Goal: Task Accomplishment & Management: Complete application form

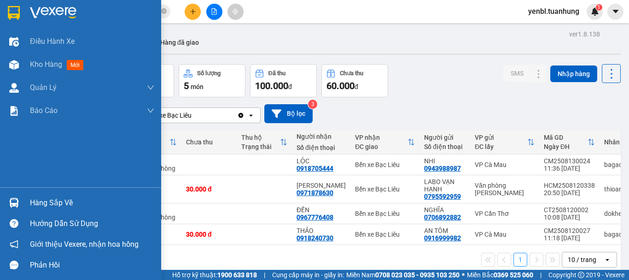
click at [24, 197] on div "Hàng sắp về" at bounding box center [80, 202] width 161 height 21
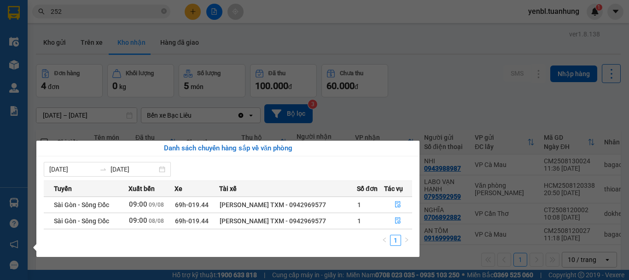
click at [414, 109] on section "Kết quả tìm kiếm ( 2511 ) Bộ lọc Mã ĐH Trạng thái Món hàng Thu hộ Tổng cước Chư…" at bounding box center [314, 140] width 629 height 280
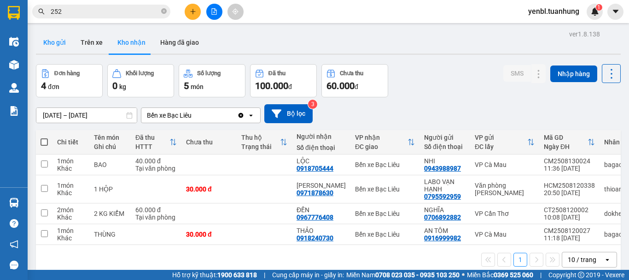
click at [48, 38] on button "Kho gửi" at bounding box center [54, 42] width 37 height 22
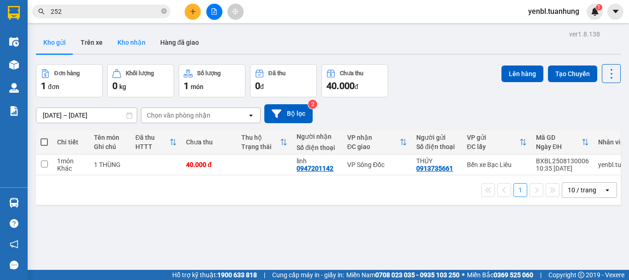
click at [142, 44] on button "Kho nhận" at bounding box center [131, 42] width 43 height 22
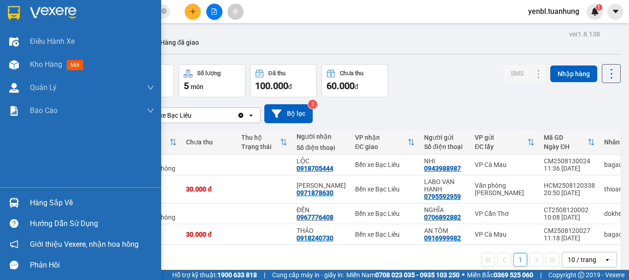
click at [31, 200] on div "Hàng sắp về" at bounding box center [92, 203] width 124 height 14
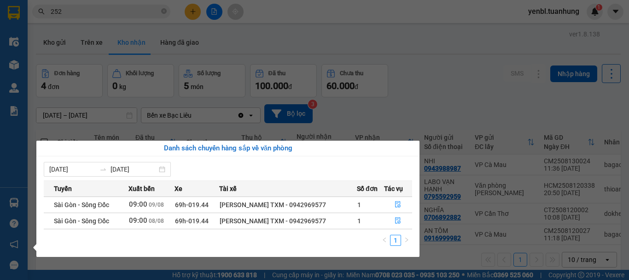
click at [452, 160] on section "Kết quả tìm kiếm ( 2511 ) Bộ lọc Mã ĐH Trạng thái Món hàng Thu hộ Tổng cước Chư…" at bounding box center [314, 140] width 629 height 280
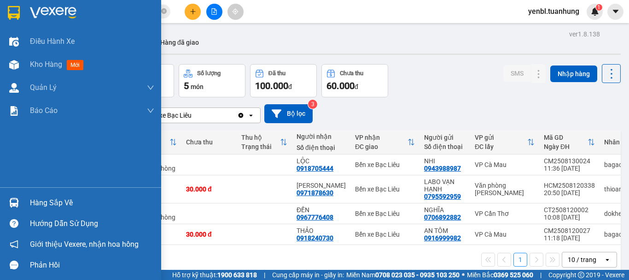
click at [63, 207] on div "Hàng sắp về" at bounding box center [92, 203] width 124 height 14
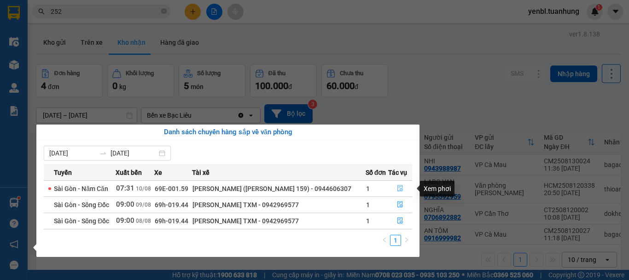
click at [398, 187] on icon "file-done" at bounding box center [400, 188] width 6 height 6
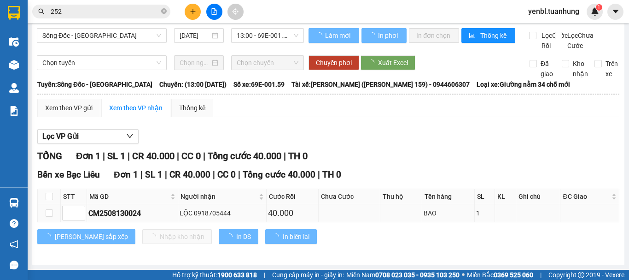
scroll to position [14, 0]
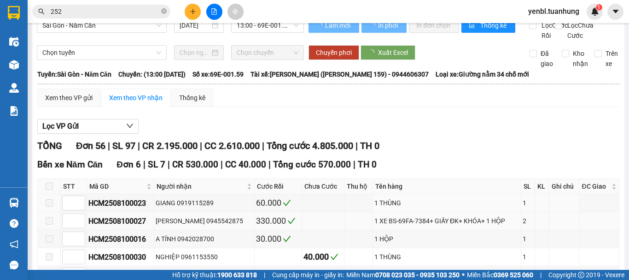
type input "[DATE]"
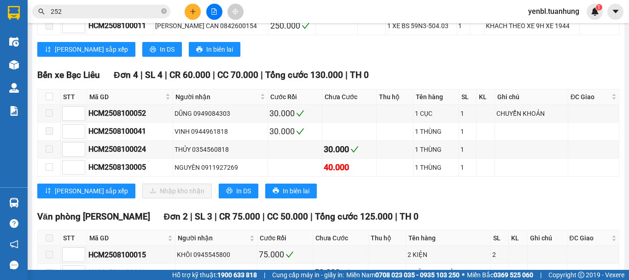
scroll to position [1212, 0]
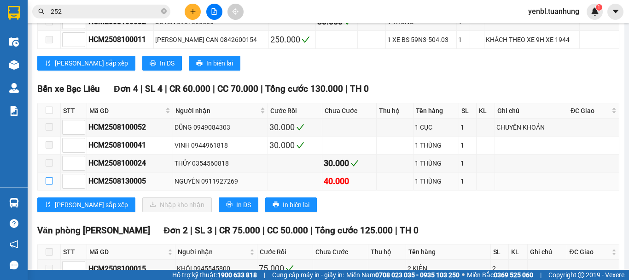
click at [50, 184] on input "checkbox" at bounding box center [49, 180] width 7 height 7
checkbox input "true"
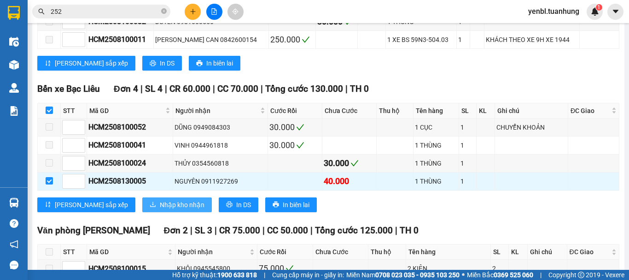
click at [160, 210] on span "Nhập kho nhận" at bounding box center [182, 204] width 45 height 10
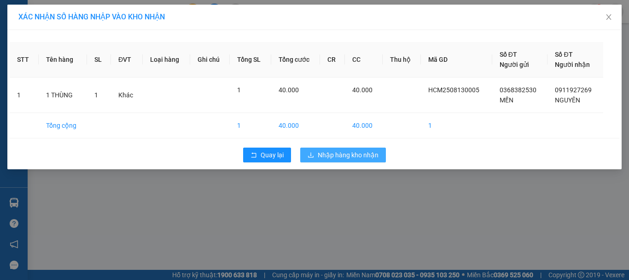
click at [321, 155] on span "Nhập hàng kho nhận" at bounding box center [348, 155] width 61 height 10
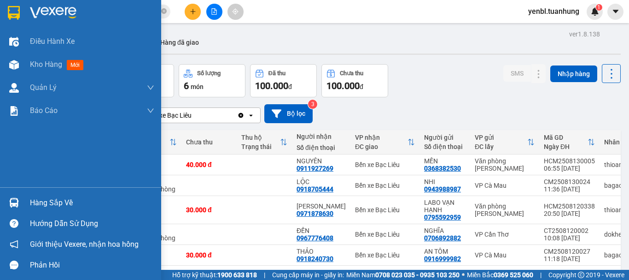
click at [54, 200] on div "Hàng sắp về" at bounding box center [92, 203] width 124 height 14
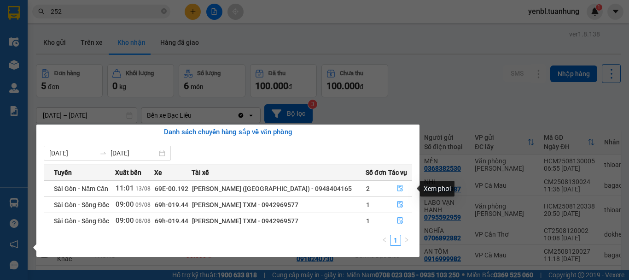
click at [399, 188] on icon "file-done" at bounding box center [400, 188] width 6 height 6
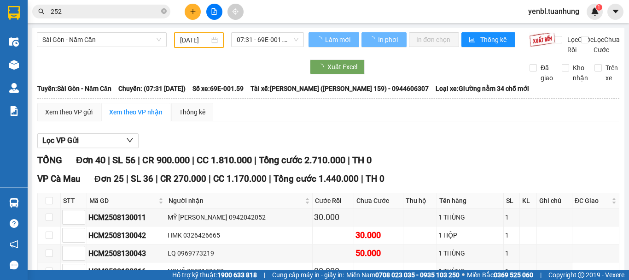
type input "[DATE]"
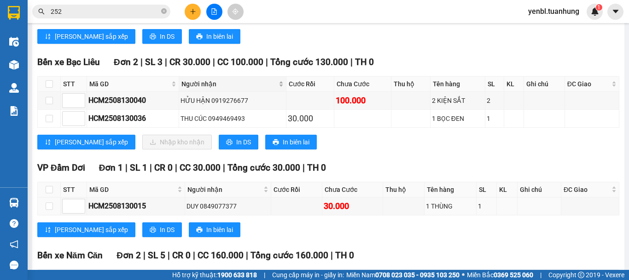
scroll to position [783, 0]
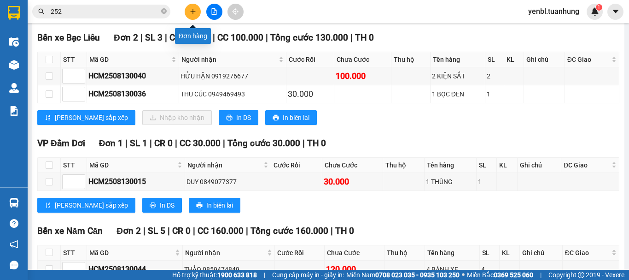
click at [192, 14] on icon "plus" at bounding box center [193, 11] width 6 height 6
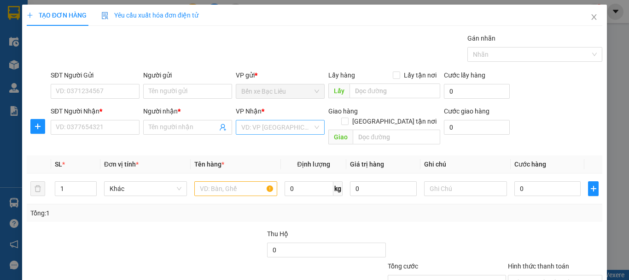
click at [251, 126] on input "search" at bounding box center [276, 127] width 71 height 14
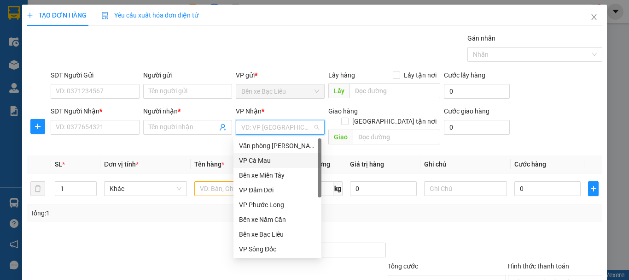
click at [273, 162] on div "VP Cà Mau" at bounding box center [277, 160] width 77 height 10
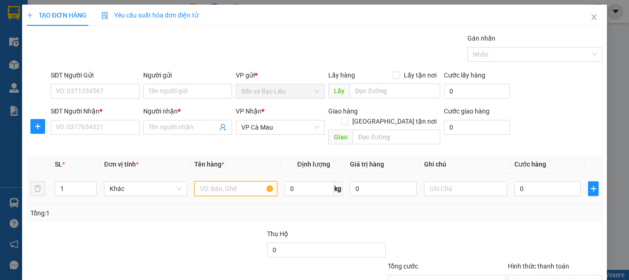
click at [228, 183] on input "text" at bounding box center [235, 188] width 83 height 15
type input "1 SOMI"
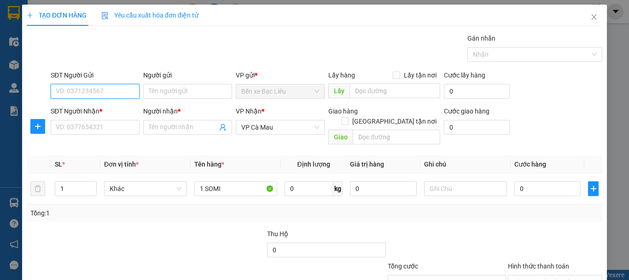
click at [121, 90] on input "SĐT Người Gửi" at bounding box center [95, 91] width 89 height 15
click at [120, 90] on input "SĐT Người Gửi" at bounding box center [95, 91] width 89 height 15
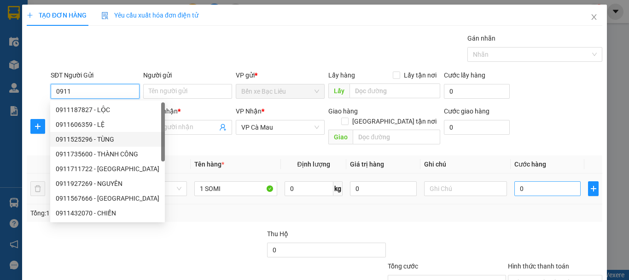
type input "0911"
click at [528, 183] on input "0" at bounding box center [547, 188] width 66 height 15
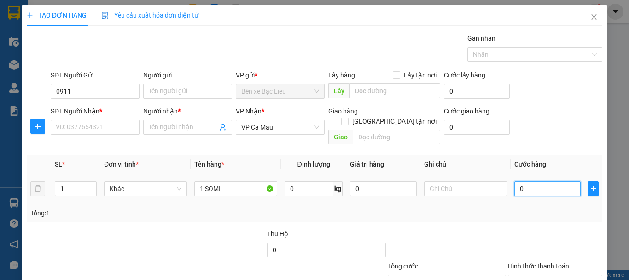
type input "3"
type input "30"
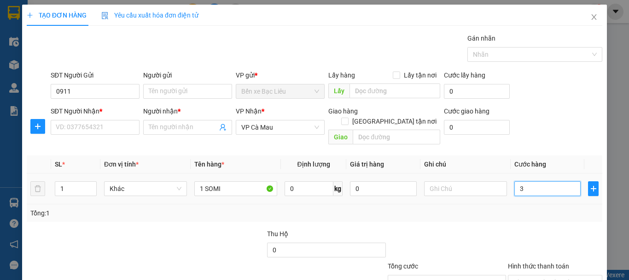
type input "30"
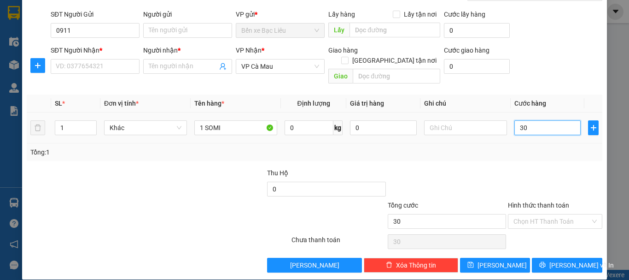
scroll to position [61, 0]
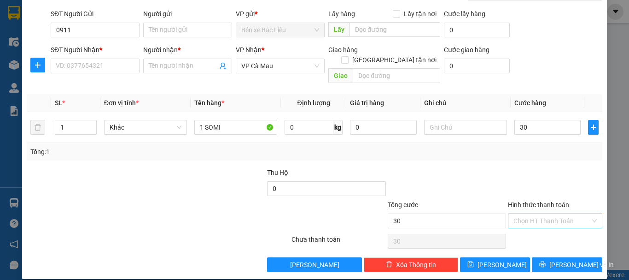
type input "30.000"
click at [531, 214] on input "Hình thức thanh toán" at bounding box center [551, 221] width 77 height 14
click at [112, 28] on input "0911" at bounding box center [95, 30] width 89 height 15
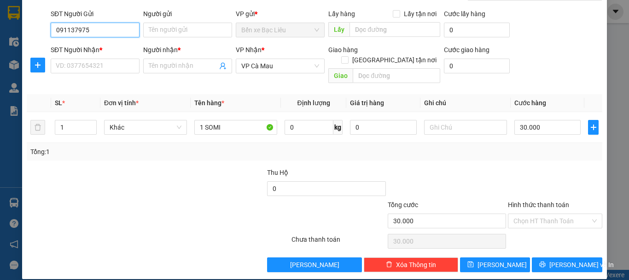
type input "0911379755"
click at [112, 28] on input "0911379755" at bounding box center [95, 30] width 89 height 15
click at [105, 47] on div "0911379755 - ĐẢM" at bounding box center [94, 48] width 77 height 10
type input "ĐẢM"
type input "0911379755"
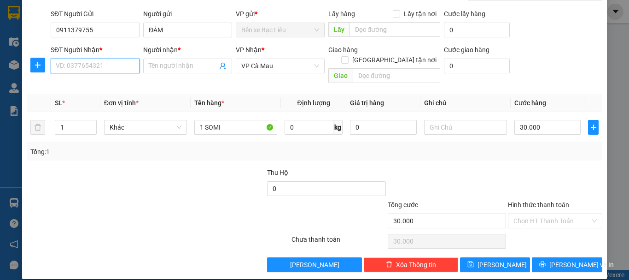
click at [104, 60] on input "SĐT Người Nhận *" at bounding box center [95, 65] width 89 height 15
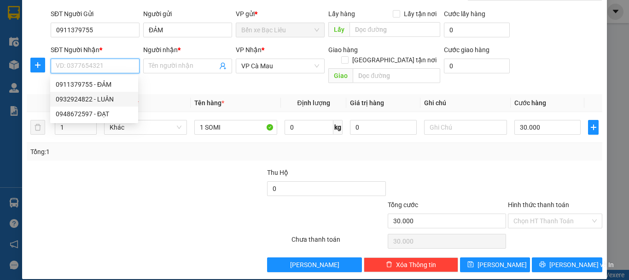
click at [101, 98] on div "0932924822 - LUÂN" at bounding box center [94, 99] width 77 height 10
type input "0932924822"
type input "LUÂN"
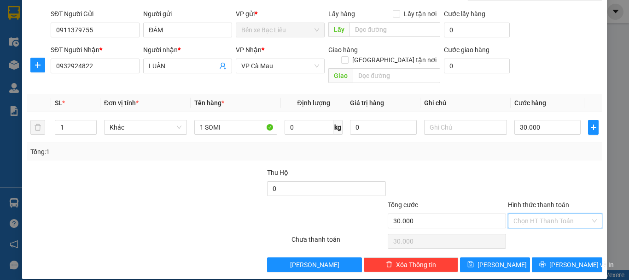
click at [527, 214] on input "Hình thức thanh toán" at bounding box center [551, 221] width 77 height 14
click at [524, 229] on div "Tại văn phòng" at bounding box center [549, 229] width 82 height 10
type input "30.000"
click at [552, 257] on button "[PERSON_NAME] và In" at bounding box center [567, 264] width 70 height 15
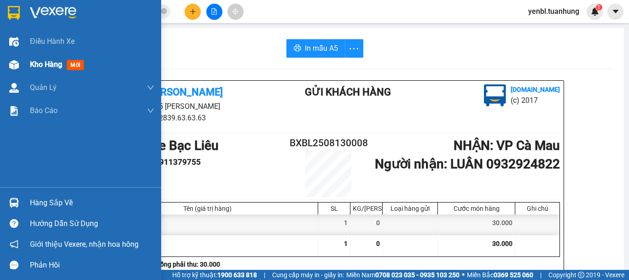
click at [28, 64] on div "Kho hàng mới" at bounding box center [80, 64] width 161 height 23
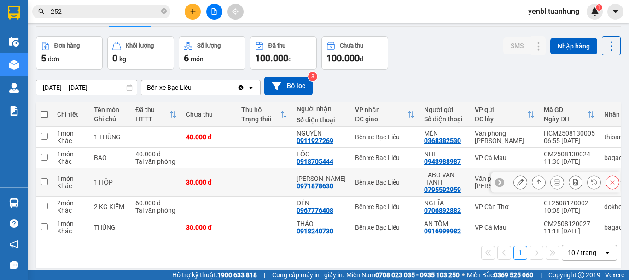
scroll to position [42, 0]
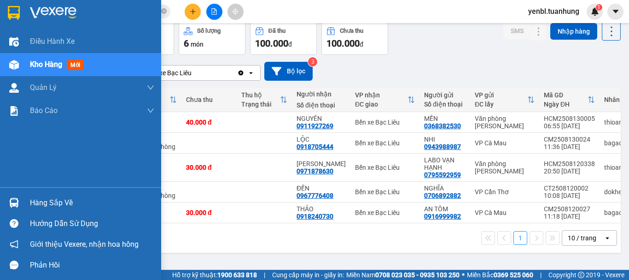
click at [33, 209] on div "Hàng sắp về" at bounding box center [92, 203] width 124 height 14
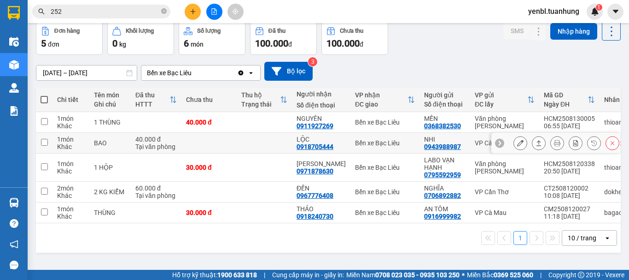
click at [436, 149] on section "Kết quả tìm kiếm ( 2511 ) Bộ lọc Mã ĐH Trạng thái Món hàng Thu hộ Tổng cước Chư…" at bounding box center [314, 140] width 629 height 280
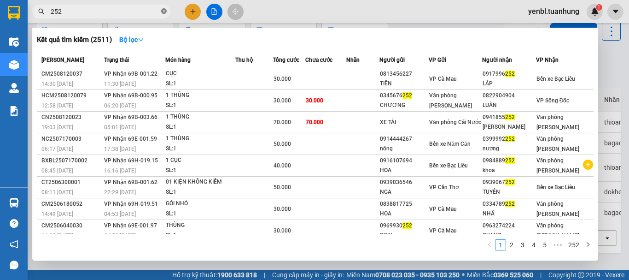
click at [161, 12] on icon "close-circle" at bounding box center [164, 11] width 6 height 6
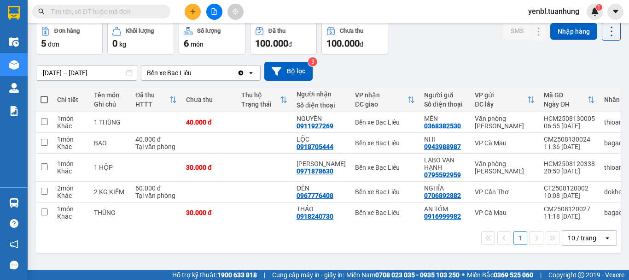
click at [120, 2] on div "Kết quả tìm kiếm ( 2511 ) Bộ lọc Mã ĐH Trạng thái Món hàng Thu hộ Tổng cước Chư…" at bounding box center [314, 11] width 629 height 23
click at [58, 8] on input "text" at bounding box center [105, 11] width 109 height 10
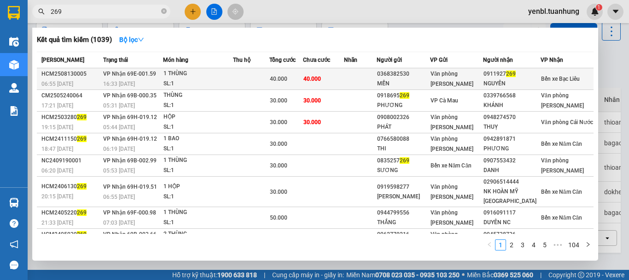
type input "269"
click at [483, 76] on div "Văn phòng [PERSON_NAME]" at bounding box center [457, 79] width 52 height 20
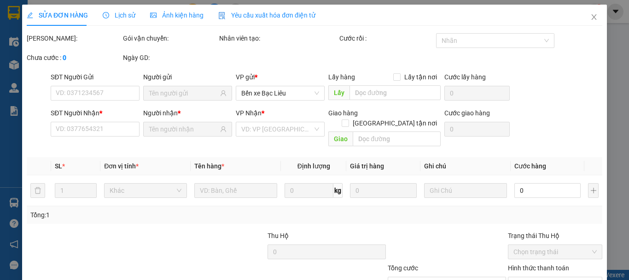
type input "0368382530"
type input "MẾN"
type input "0911927269"
type input "NGUYÊN"
type input "40.000"
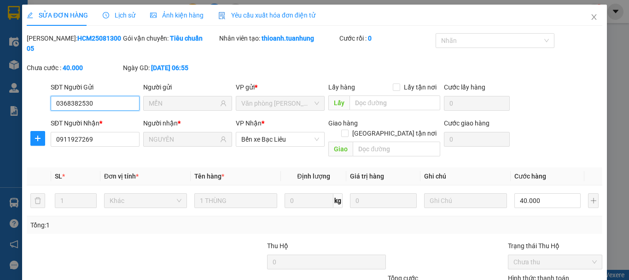
scroll to position [56, 0]
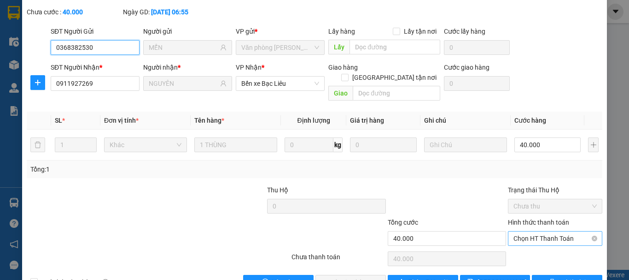
click at [549, 231] on span "Chọn HT Thanh Toán" at bounding box center [554, 238] width 83 height 14
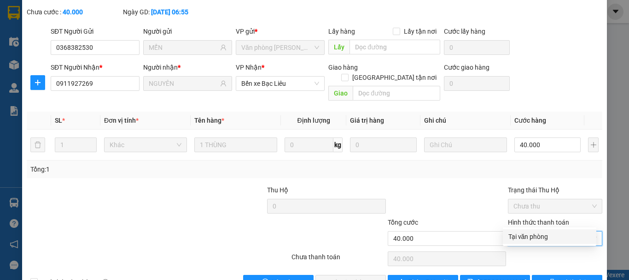
drag, startPoint x: 536, startPoint y: 239, endPoint x: 520, endPoint y: 242, distance: 16.0
click at [534, 240] on div "Tại văn phòng" at bounding box center [549, 236] width 82 height 10
type input "0"
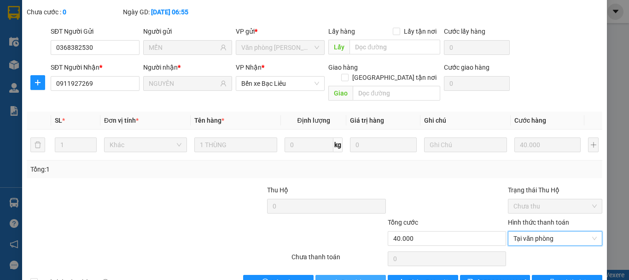
click at [354, 277] on span "Giao hàng" at bounding box center [355, 282] width 29 height 10
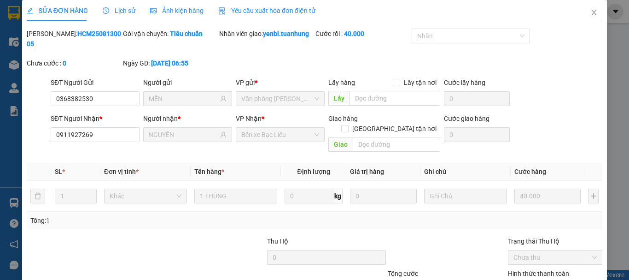
scroll to position [0, 0]
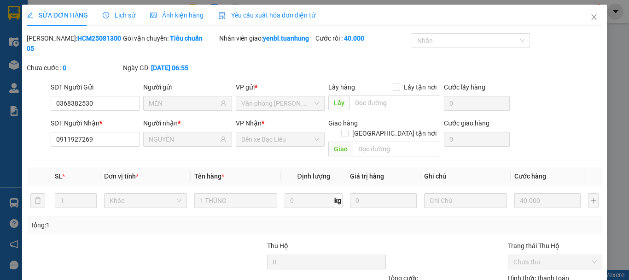
click at [17, 64] on div "SỬA ĐƠN HÀNG Lịch sử Ảnh kiện hàng Yêu cầu xuất hóa đơn điện tử Total Paid Fee …" at bounding box center [314, 140] width 629 height 280
click at [590, 17] on icon "close" at bounding box center [593, 16] width 7 height 7
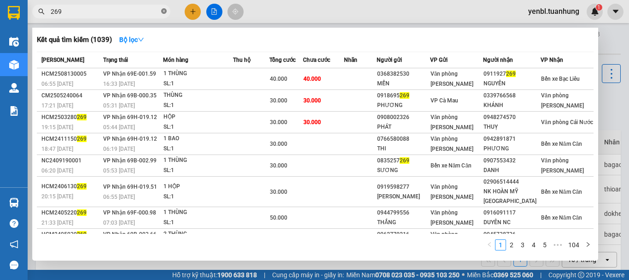
click at [163, 9] on icon "close-circle" at bounding box center [164, 11] width 6 height 6
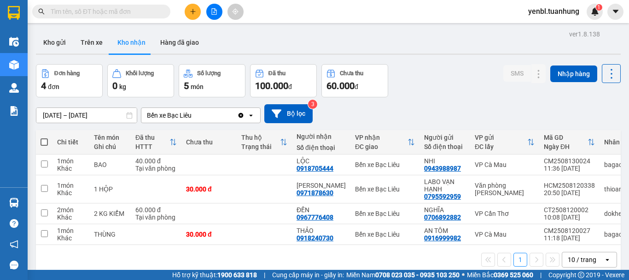
click at [146, 10] on input "text" at bounding box center [105, 11] width 109 height 10
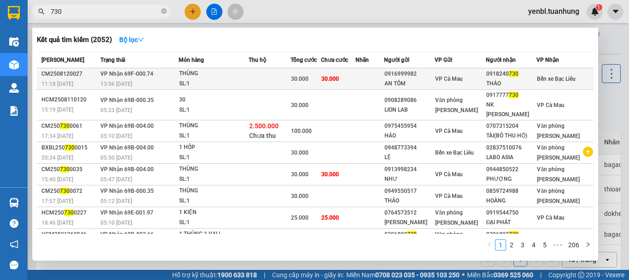
type input "730"
click at [486, 69] on td "VP Cà Mau" at bounding box center [460, 79] width 51 height 22
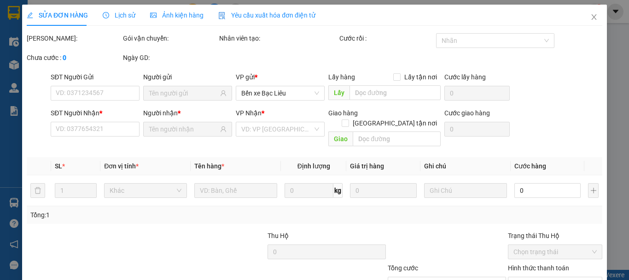
type input "0916999982"
type input "AN TÔM"
type input "0918240730"
type input "THẢO"
type input "30.000"
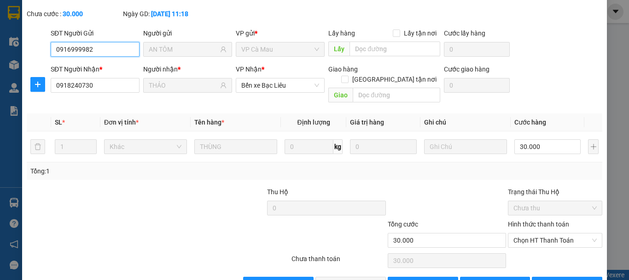
scroll to position [58, 0]
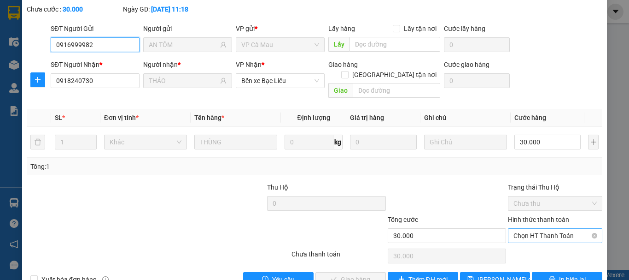
click at [535, 229] on span "Chọn HT Thanh Toán" at bounding box center [554, 235] width 83 height 14
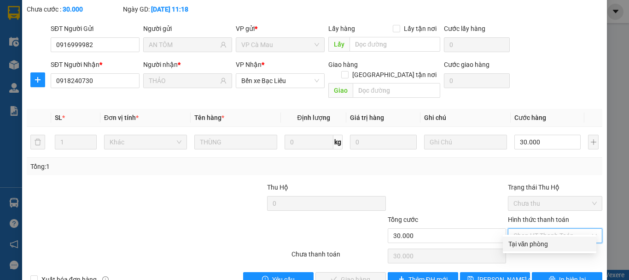
drag, startPoint x: 518, startPoint y: 245, endPoint x: 499, endPoint y: 247, distance: 19.5
click at [518, 245] on div "Tại văn phòng" at bounding box center [549, 244] width 82 height 10
type input "0"
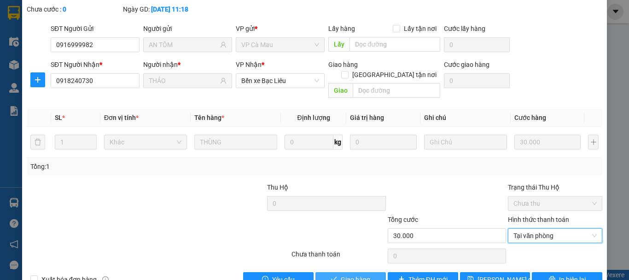
click at [347, 274] on span "Giao hàng" at bounding box center [355, 279] width 29 height 10
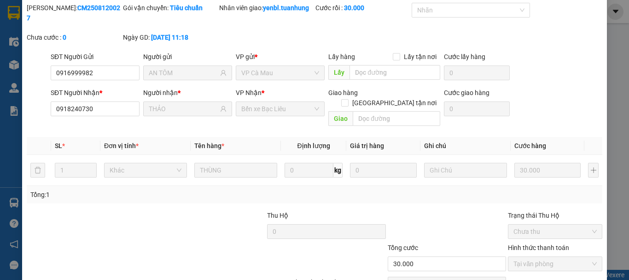
scroll to position [0, 0]
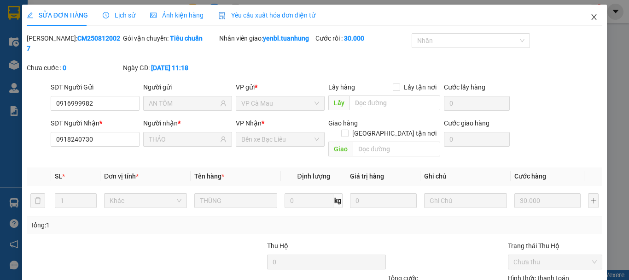
click at [590, 18] on icon "close" at bounding box center [593, 16] width 7 height 7
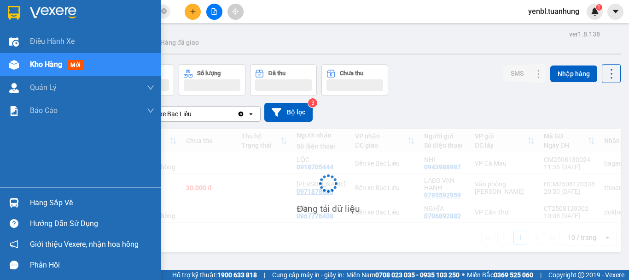
click at [42, 205] on div "Hàng sắp về" at bounding box center [92, 203] width 124 height 14
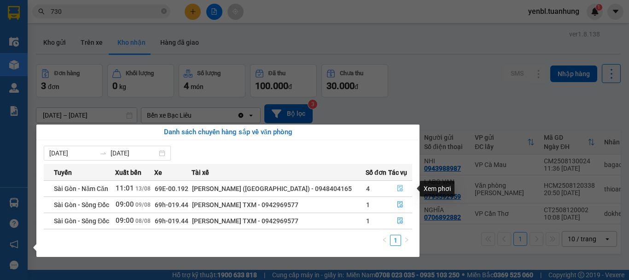
click at [401, 192] on button "button" at bounding box center [400, 188] width 23 height 15
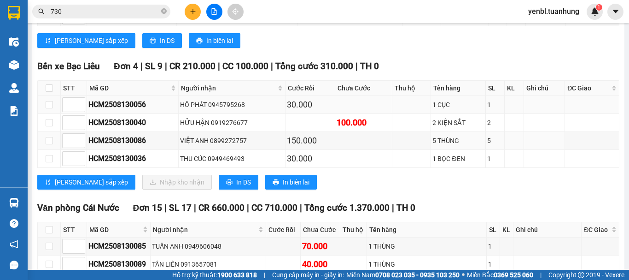
scroll to position [1658, 0]
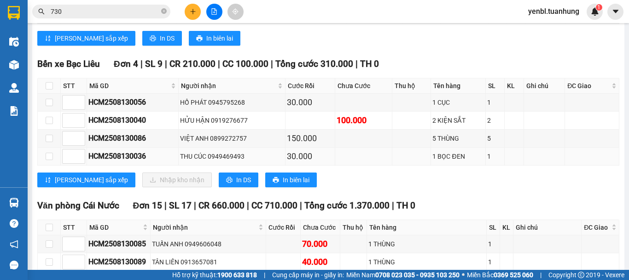
click at [53, 165] on td at bounding box center [49, 156] width 23 height 18
click at [48, 160] on input "checkbox" at bounding box center [49, 155] width 7 height 7
checkbox input "true"
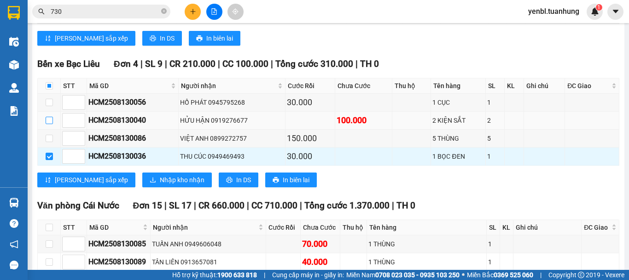
click at [52, 124] on input "checkbox" at bounding box center [49, 119] width 7 height 7
checkbox input "true"
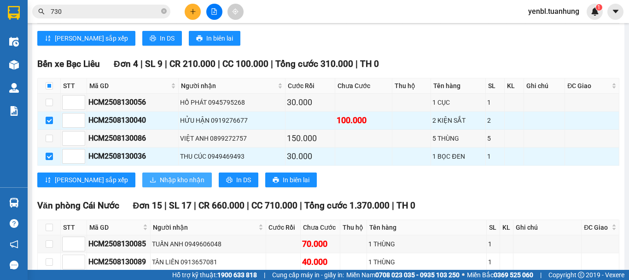
click at [145, 183] on button "Nhập kho nhận" at bounding box center [177, 179] width 70 height 15
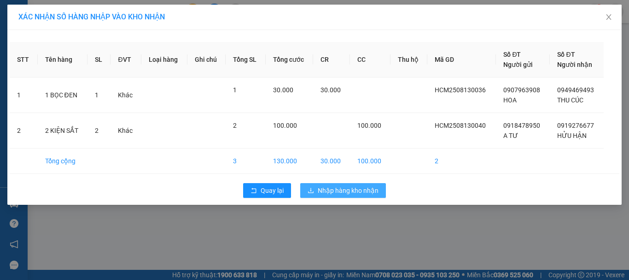
click at [351, 185] on button "Nhập hàng kho nhận" at bounding box center [343, 190] width 86 height 15
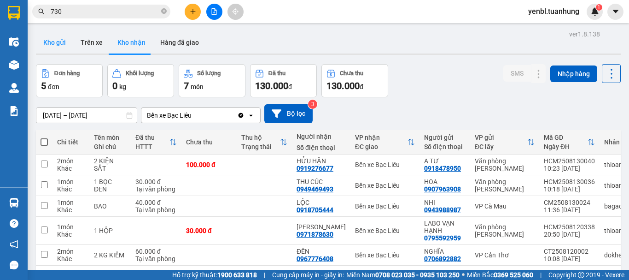
click at [58, 43] on button "Kho gửi" at bounding box center [54, 42] width 37 height 22
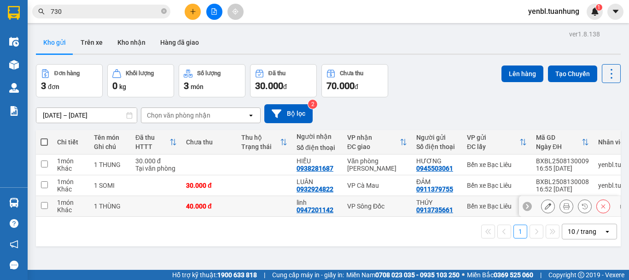
click at [38, 203] on td at bounding box center [44, 206] width 17 height 21
checkbox input "true"
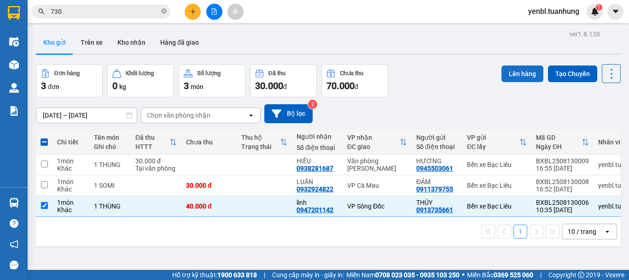
click at [507, 74] on button "Lên hàng" at bounding box center [522, 73] width 42 height 17
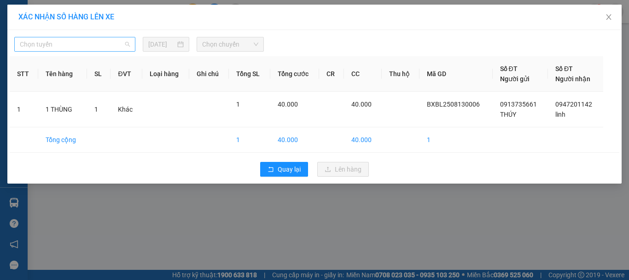
click at [109, 48] on span "Chọn tuyến" at bounding box center [75, 44] width 110 height 14
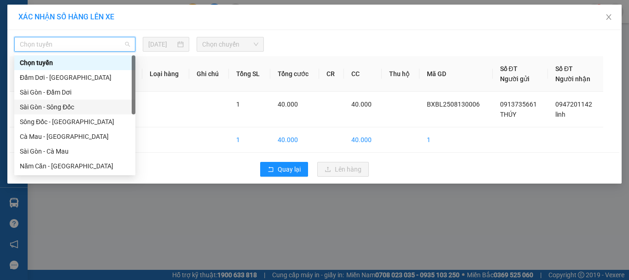
click at [69, 107] on div "Sài Gòn - Sông Đốc" at bounding box center [75, 107] width 110 height 10
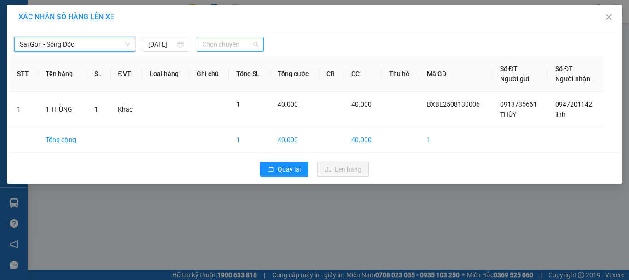
click at [216, 40] on span "Chọn chuyến" at bounding box center [230, 44] width 57 height 14
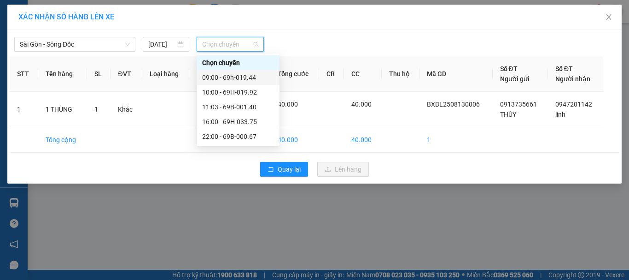
click at [246, 76] on div "09:00 - 69h-019.44" at bounding box center [238, 77] width 72 height 10
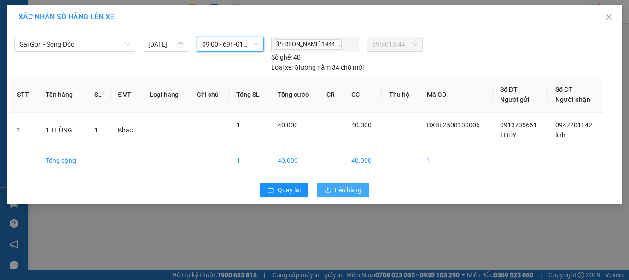
click at [351, 186] on span "Lên hàng" at bounding box center [348, 190] width 27 height 10
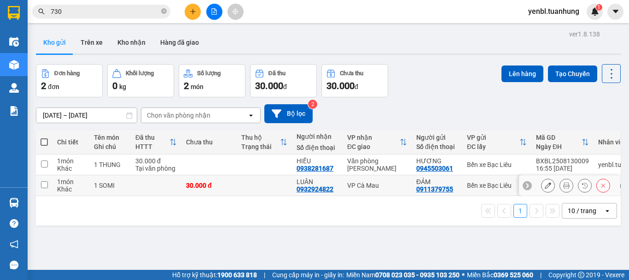
click at [43, 182] on input "checkbox" at bounding box center [44, 184] width 7 height 7
checkbox input "true"
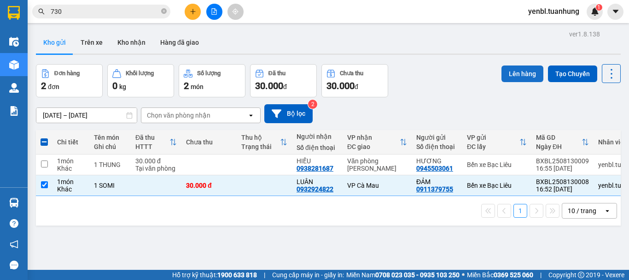
click at [513, 76] on button "Lên hàng" at bounding box center [522, 73] width 42 height 17
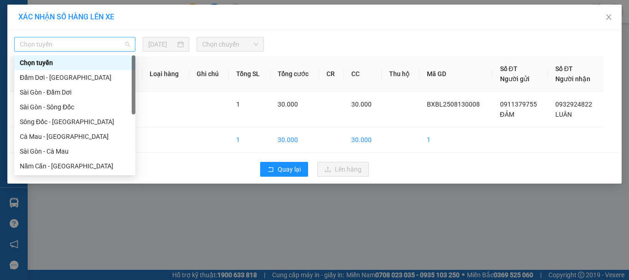
click at [98, 49] on span "Chọn tuyến" at bounding box center [75, 44] width 110 height 14
click at [72, 111] on div "Sài Gòn - Sông Đốc" at bounding box center [75, 107] width 110 height 10
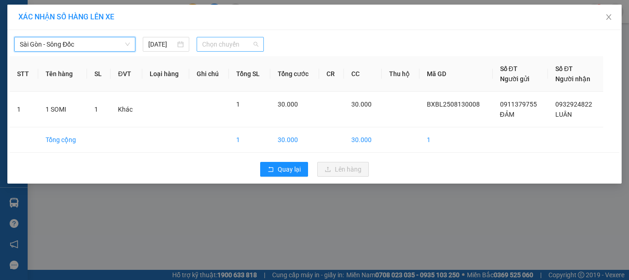
click at [230, 37] on div "Chọn chuyến" at bounding box center [231, 44] width 68 height 15
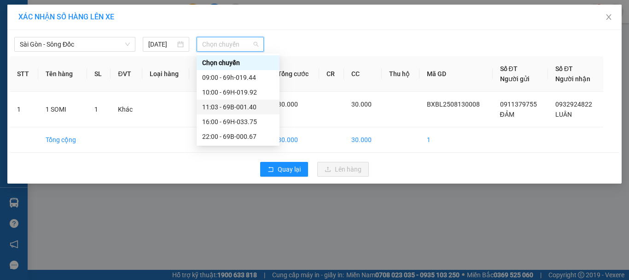
click at [265, 110] on div "11:03 - 69B-001.40" at bounding box center [238, 107] width 72 height 10
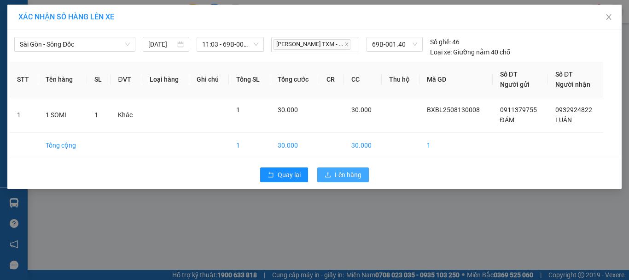
click at [341, 175] on span "Lên hàng" at bounding box center [348, 174] width 27 height 10
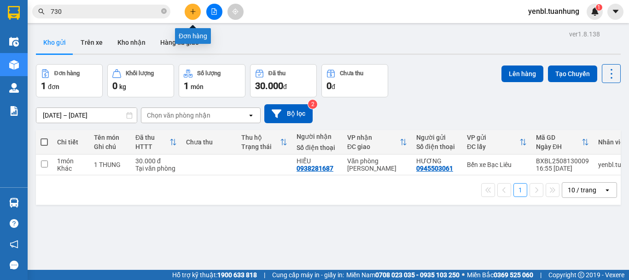
click at [195, 13] on icon "plus" at bounding box center [193, 11] width 6 height 6
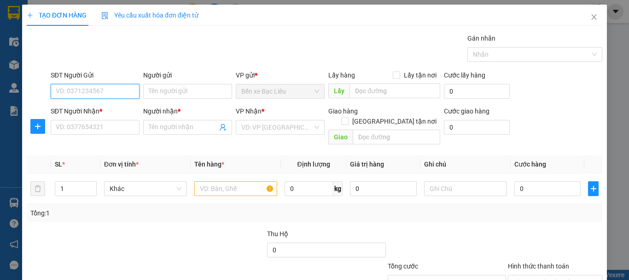
click at [64, 87] on input "SĐT Người Gửi" at bounding box center [95, 91] width 89 height 15
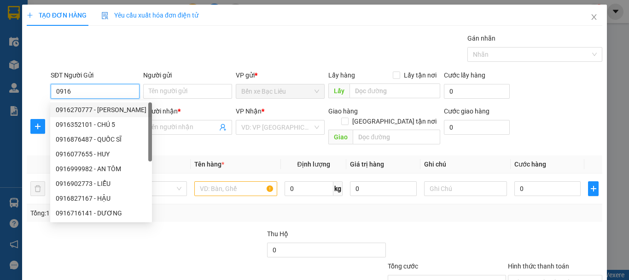
click at [110, 97] on input "0916" at bounding box center [95, 91] width 89 height 15
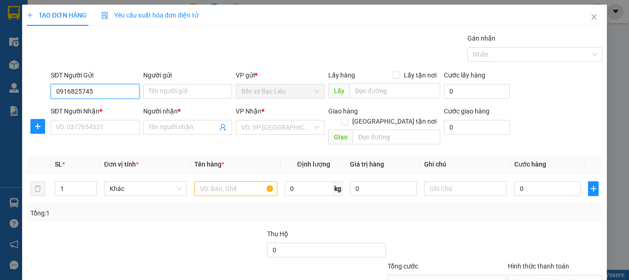
click at [110, 97] on input "0916825745" at bounding box center [95, 91] width 89 height 15
click at [80, 87] on input "0916825745" at bounding box center [95, 91] width 89 height 15
type input "0916823745"
click at [86, 106] on div "0916823745 - BS [PERSON_NAME]" at bounding box center [106, 110] width 100 height 10
type input "BS [PERSON_NAME]"
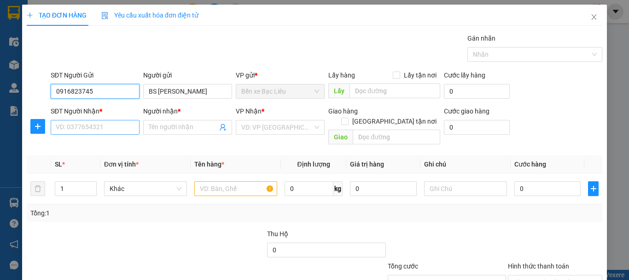
type input "0916823745"
click at [95, 129] on input "SĐT Người Nhận *" at bounding box center [95, 127] width 89 height 15
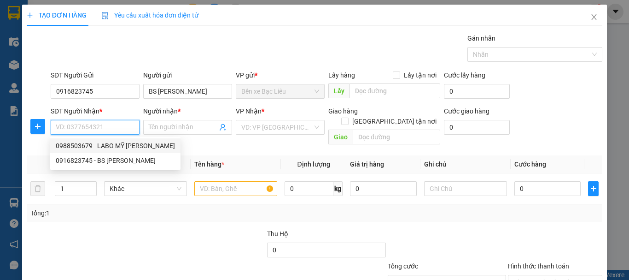
click at [105, 144] on div "0988503679 - LABO MỸ [PERSON_NAME]" at bounding box center [115, 145] width 119 height 10
type input "0988503679"
type input "LABO MỸ Á"
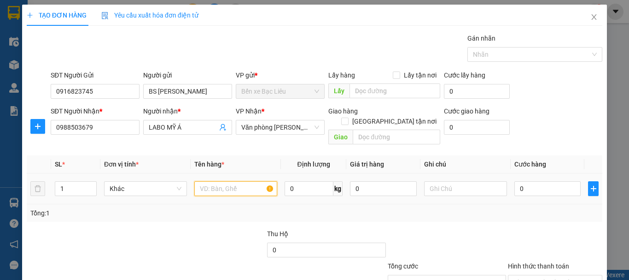
click at [223, 181] on input "text" at bounding box center [235, 188] width 83 height 15
type input "1 HÔP"
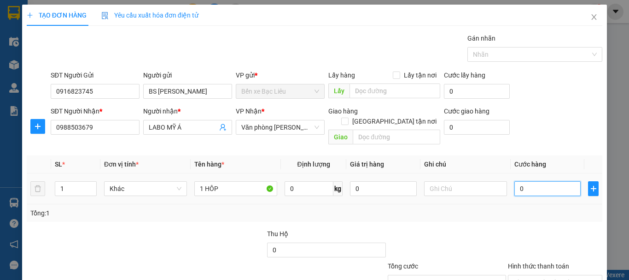
click at [554, 185] on input "0" at bounding box center [547, 188] width 66 height 15
type input "3"
type input "30"
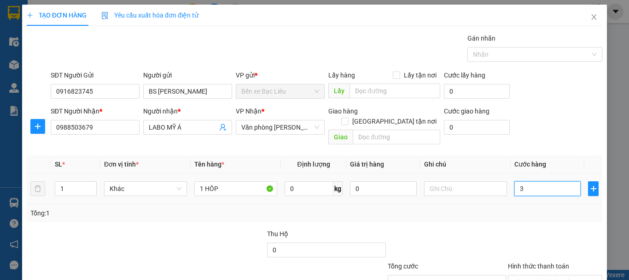
type input "30"
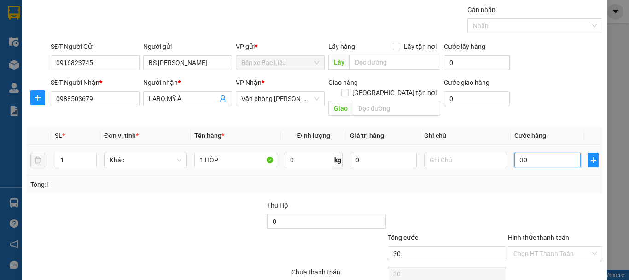
scroll to position [61, 0]
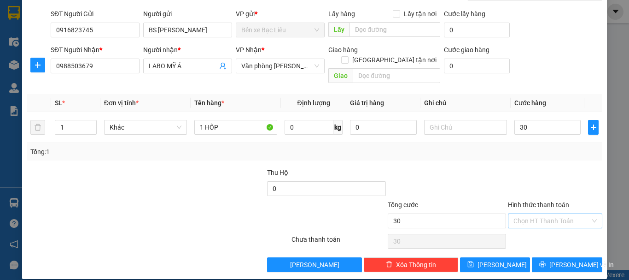
type input "30.000"
click at [560, 214] on input "Hình thức thanh toán" at bounding box center [551, 221] width 77 height 14
click at [526, 232] on div "Tại văn phòng" at bounding box center [549, 229] width 82 height 10
type input "0"
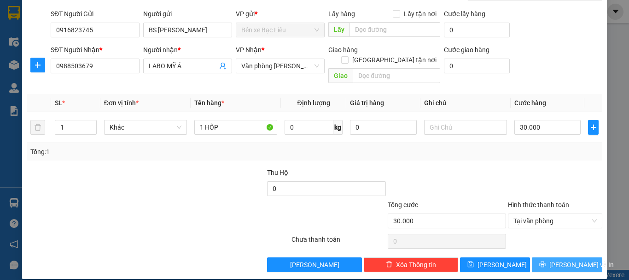
click at [556, 259] on span "[PERSON_NAME] và In" at bounding box center [581, 264] width 64 height 10
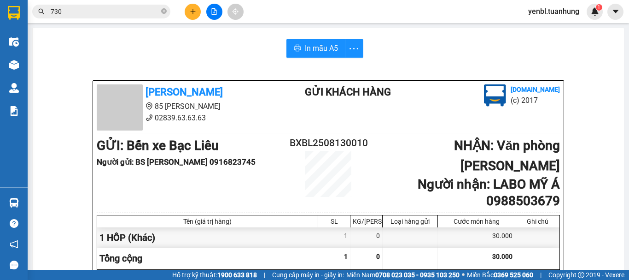
click at [496, 54] on div "In mẫu A5" at bounding box center [328, 48] width 569 height 18
